Goal: Information Seeking & Learning: Learn about a topic

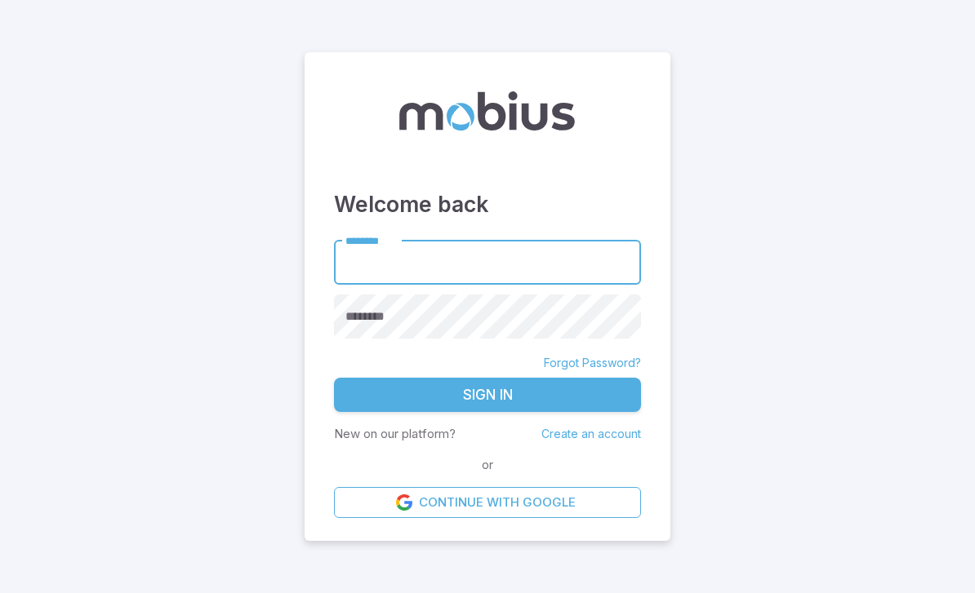
click at [536, 272] on input "********" at bounding box center [487, 262] width 307 height 45
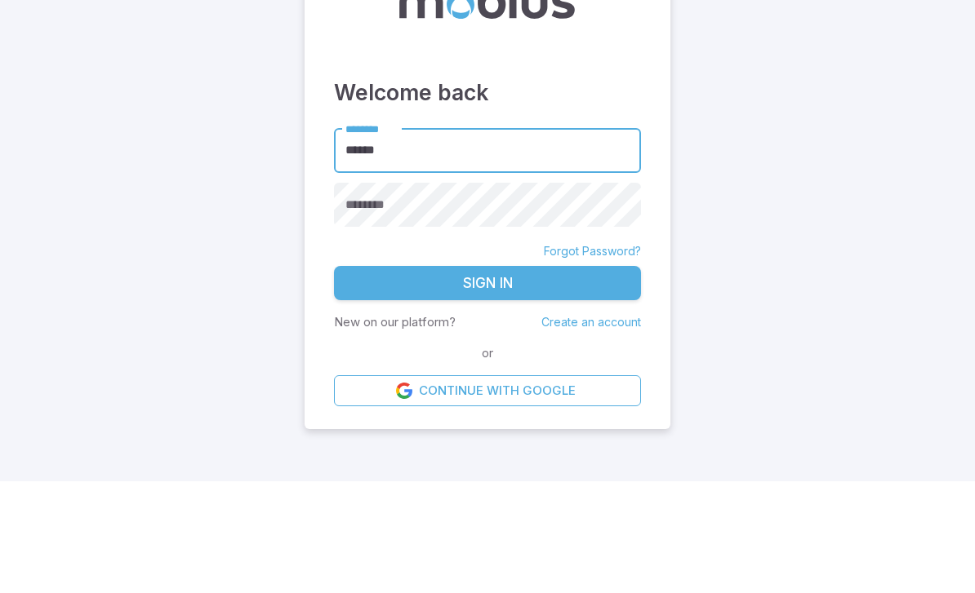
type input "******"
click at [352, 295] on div "********" at bounding box center [487, 317] width 307 height 45
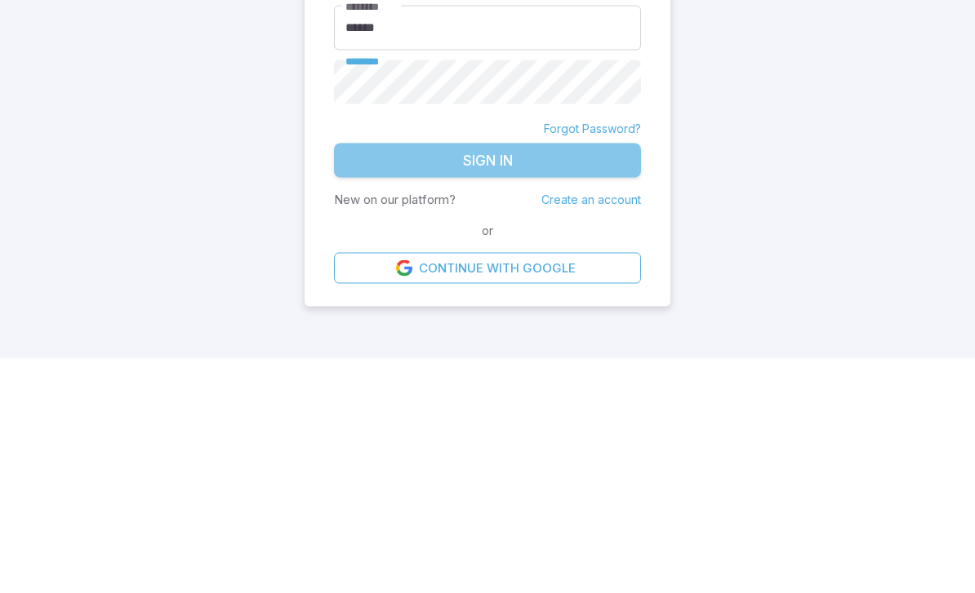
click at [373, 378] on button "Sign In" at bounding box center [487, 395] width 307 height 34
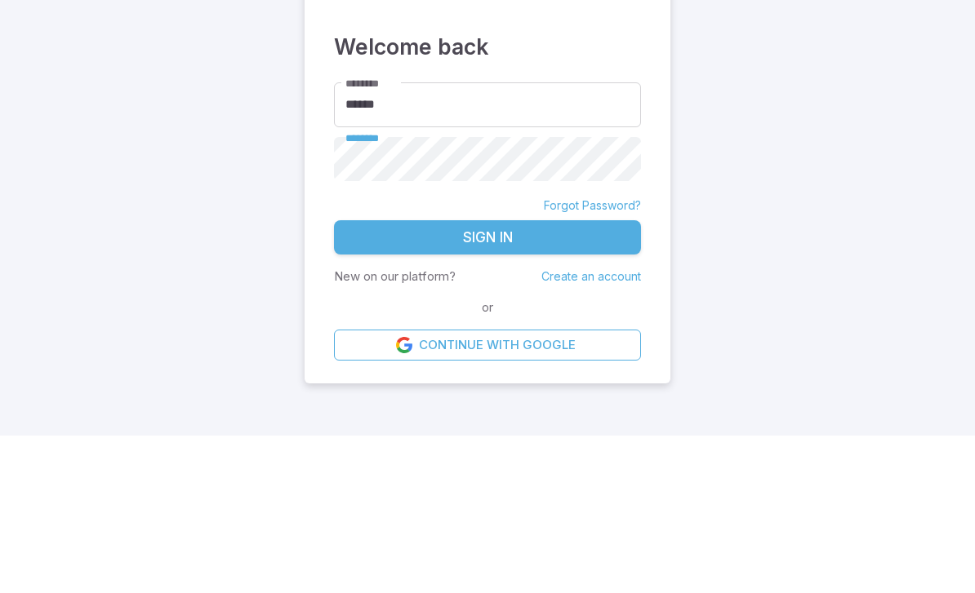
click at [561, 378] on button "Sign In" at bounding box center [487, 395] width 307 height 34
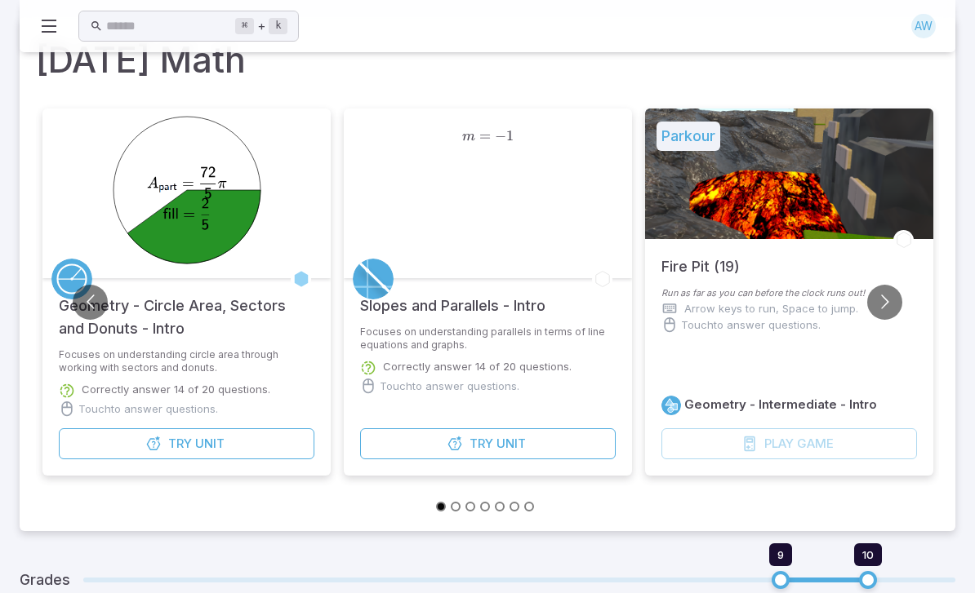
click at [109, 451] on button "Try Unit" at bounding box center [187, 444] width 256 height 31
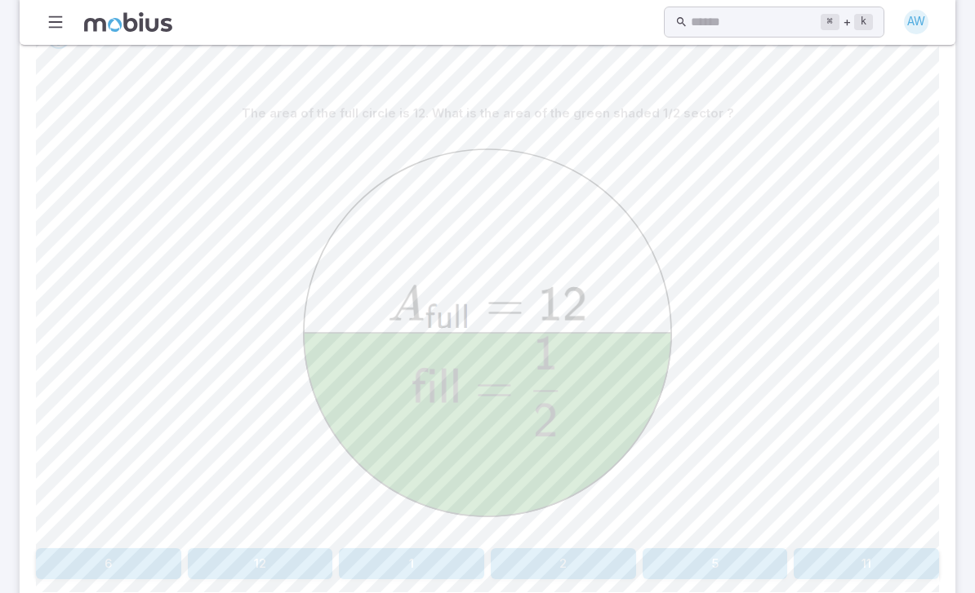
scroll to position [408, 0]
click at [102, 549] on button "6" at bounding box center [108, 564] width 145 height 31
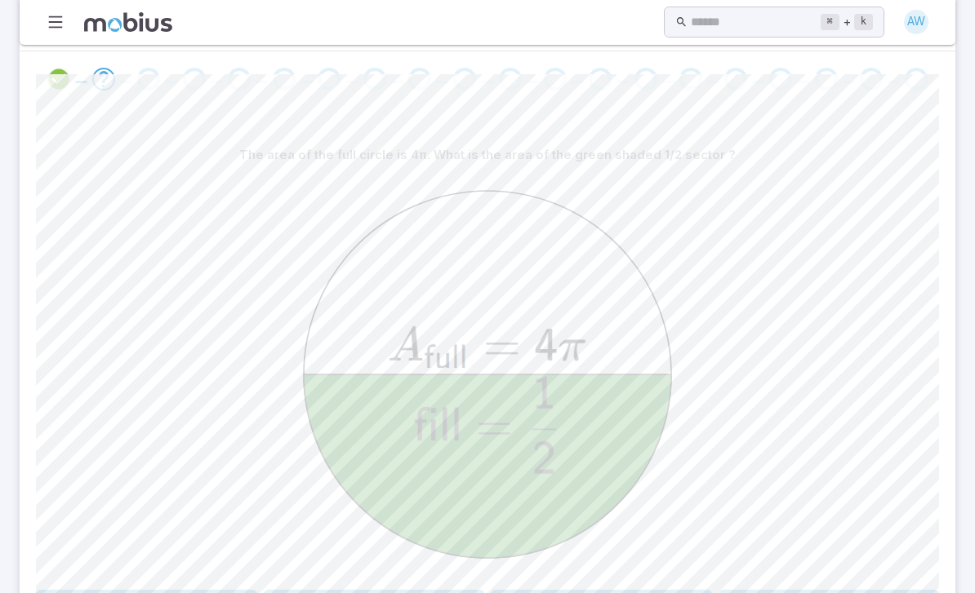
scroll to position [367, 0]
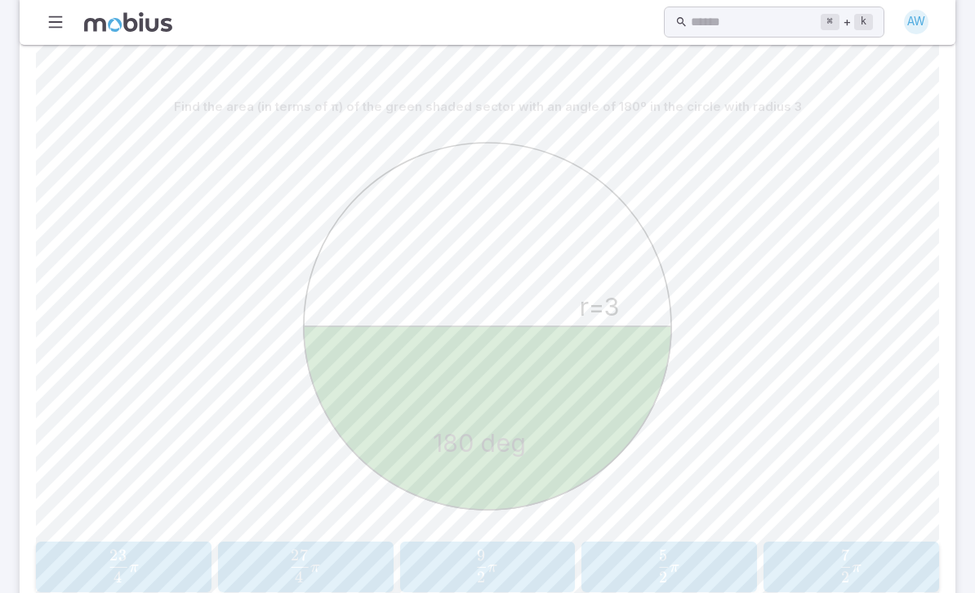
scroll to position [415, 0]
click at [500, 550] on span "2 9 ​ π" at bounding box center [486, 566] width 153 height 33
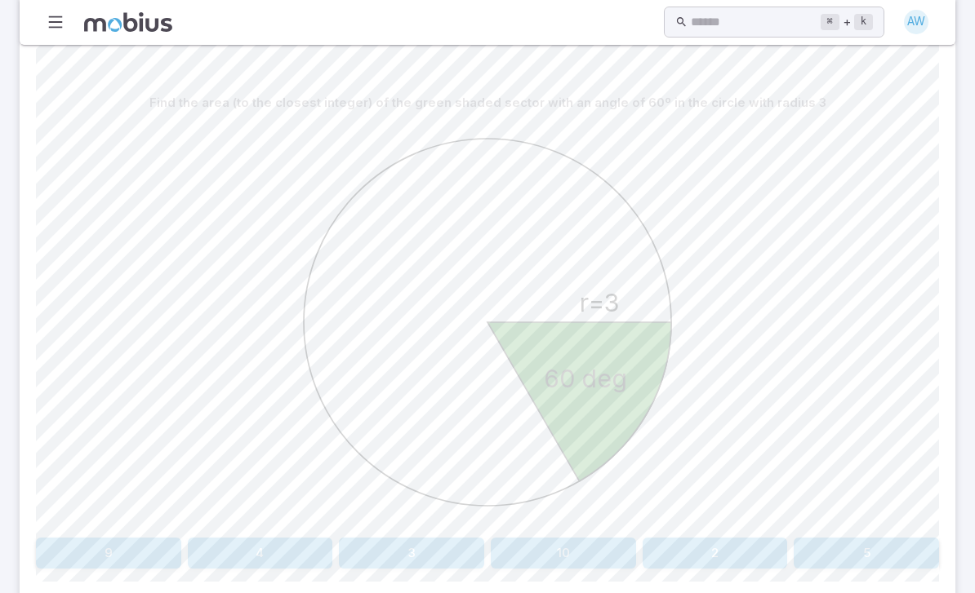
scroll to position [418, 0]
click at [898, 539] on button "5" at bounding box center [865, 554] width 145 height 31
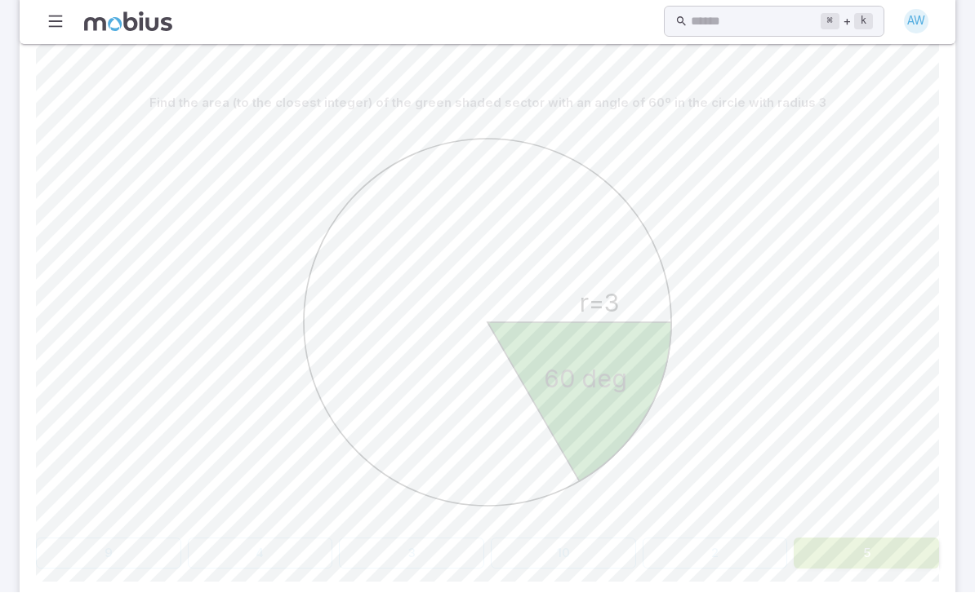
click at [895, 481] on div "Find the area (to the closest integer) of the green shaded sector with an angle…" at bounding box center [487, 329] width 903 height 482
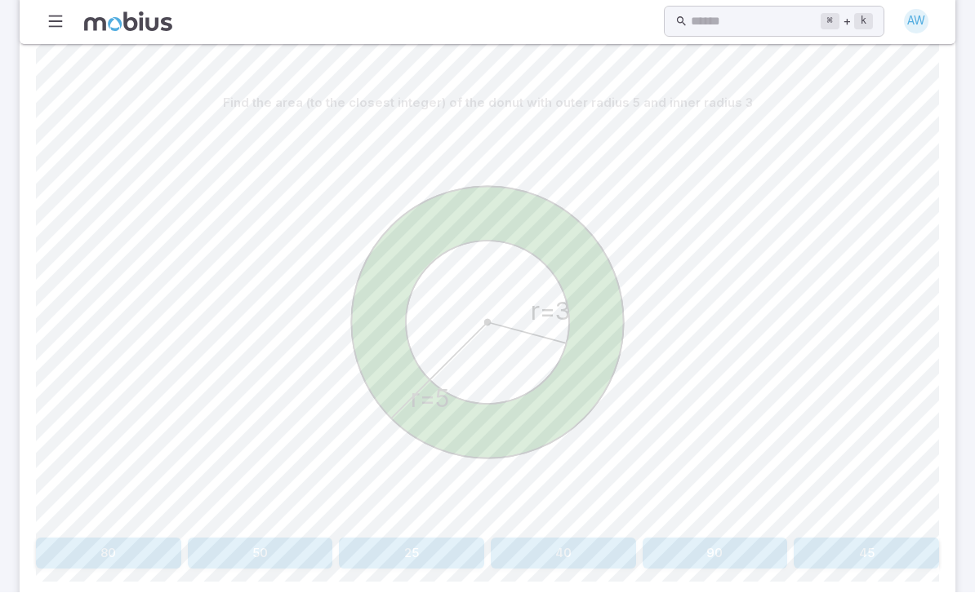
click at [256, 539] on button "50" at bounding box center [260, 554] width 145 height 31
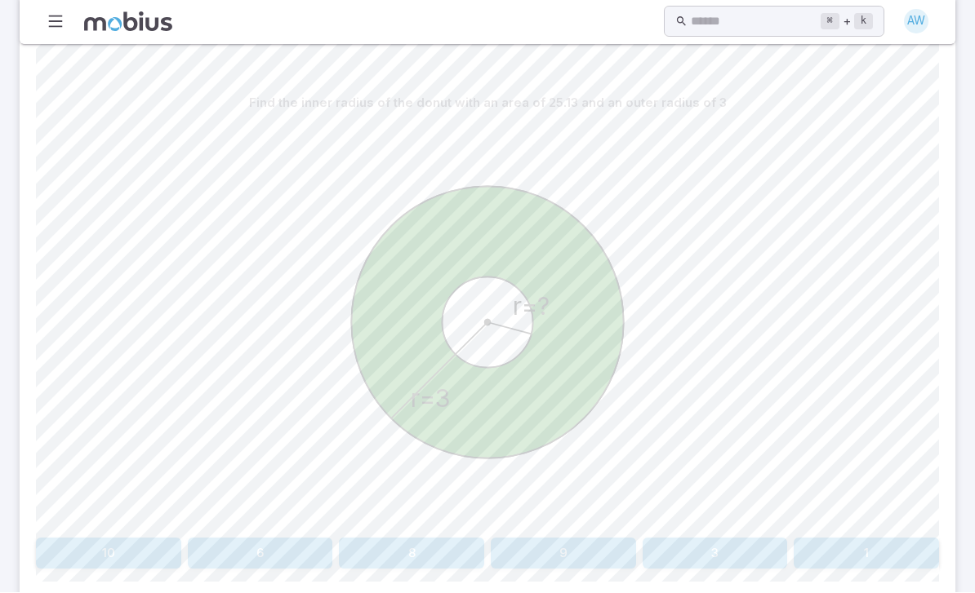
click at [892, 539] on button "1" at bounding box center [865, 554] width 145 height 31
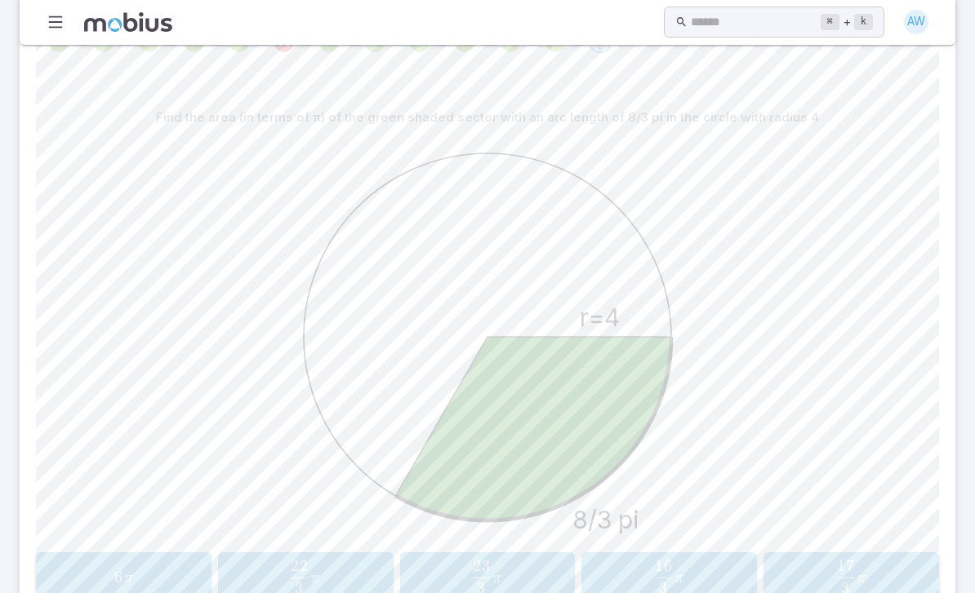
scroll to position [402, 0]
click at [682, 563] on span "3 16 ​ π" at bounding box center [668, 579] width 31 height 33
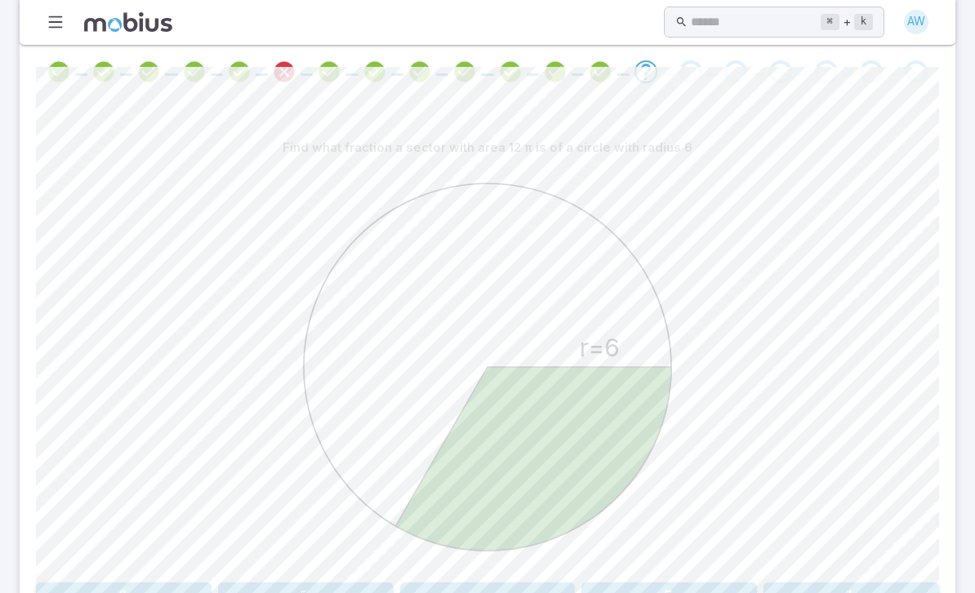
scroll to position [438, 0]
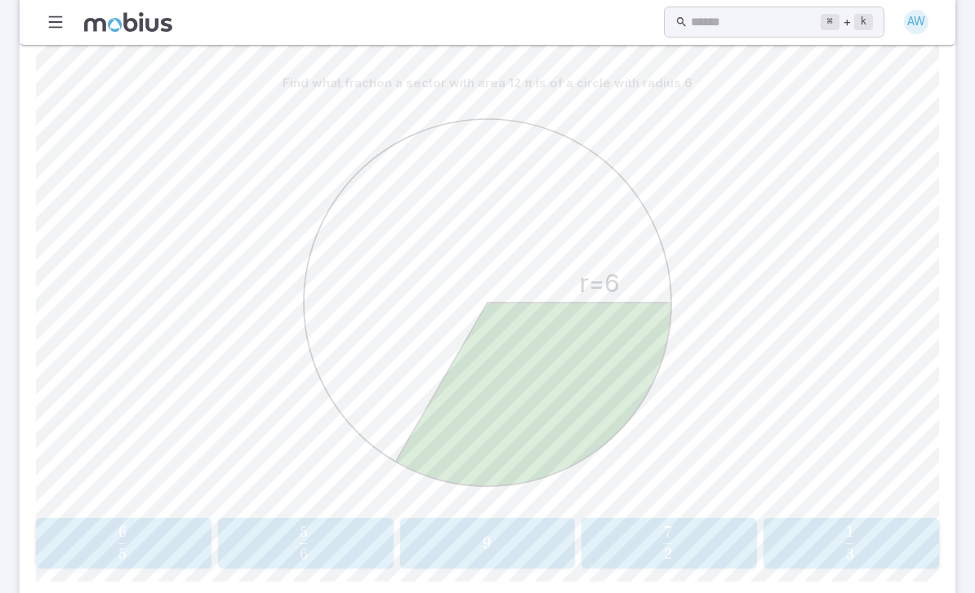
click at [873, 527] on span "3 1 ​" at bounding box center [849, 543] width 155 height 33
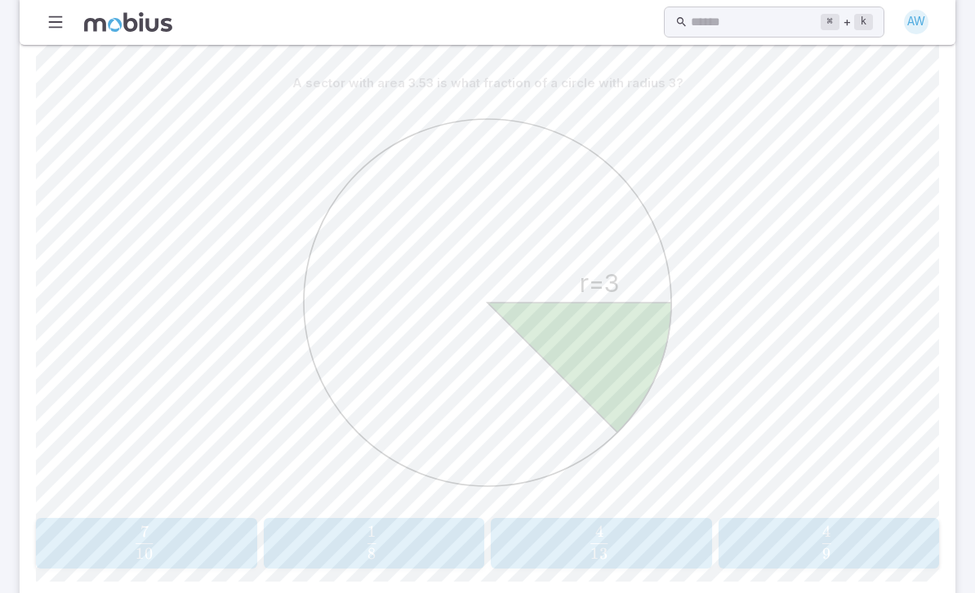
click at [339, 527] on span "8 1 ​" at bounding box center [372, 543] width 198 height 33
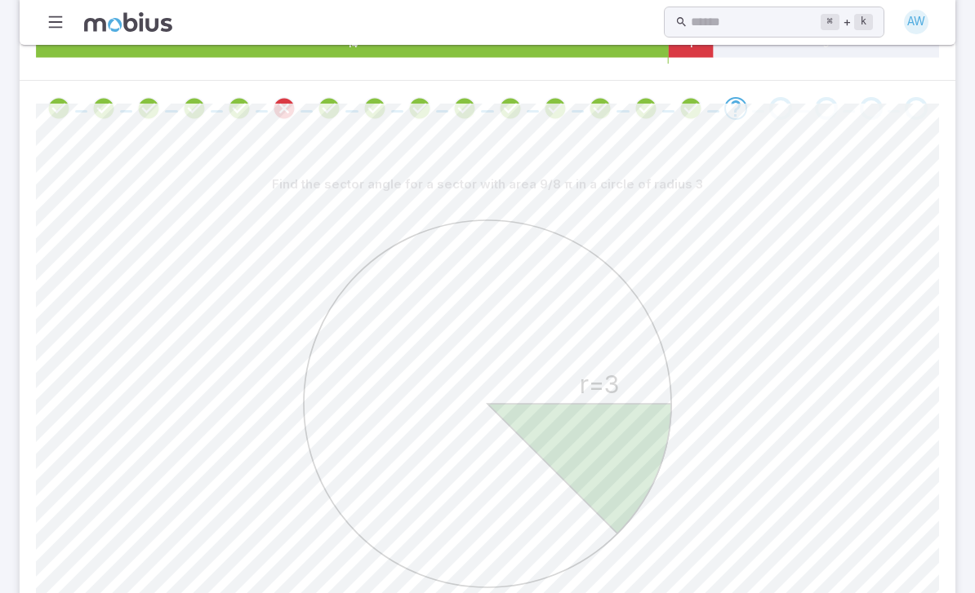
scroll to position [363, 0]
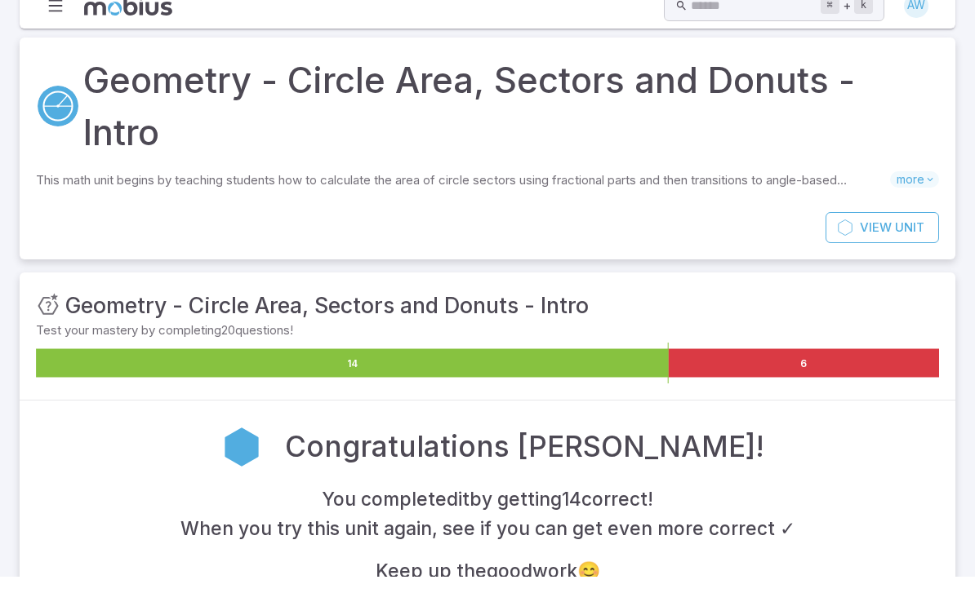
scroll to position [0, 0]
